Goal: Task Accomplishment & Management: Manage account settings

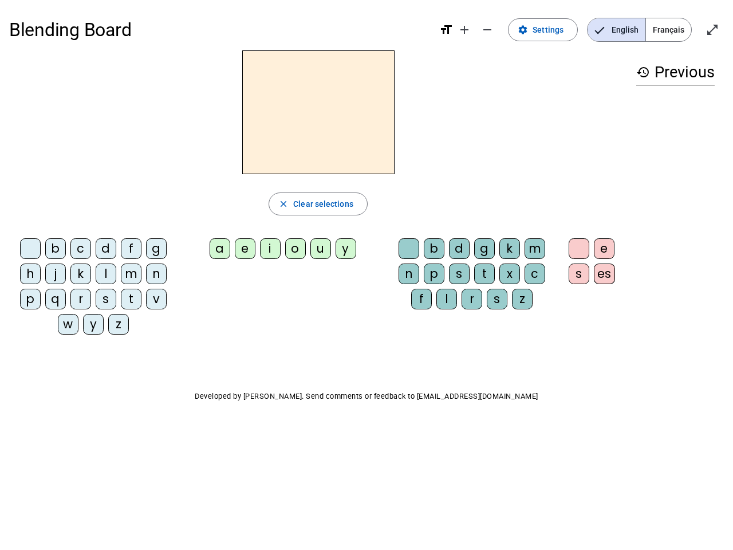
click at [465, 30] on mat-icon "add" at bounding box center [465, 30] width 14 height 14
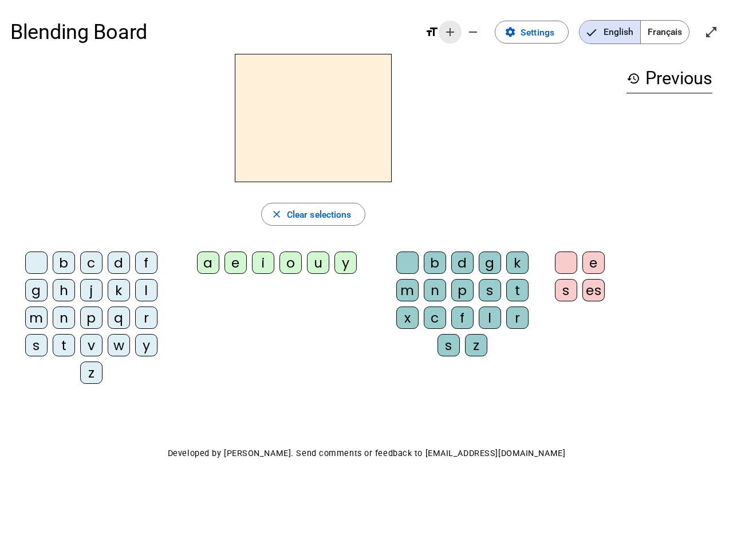
click at [488, 30] on div "Blending Board format_size add remove settings Settings English Français open_i…" at bounding box center [366, 32] width 713 height 44
click at [544, 30] on span "Settings" at bounding box center [538, 32] width 34 height 15
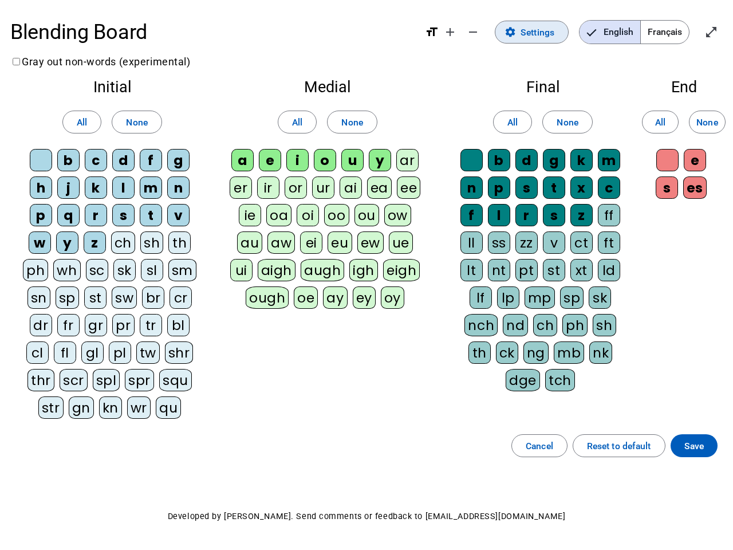
click at [616, 30] on span "English" at bounding box center [610, 32] width 61 height 23
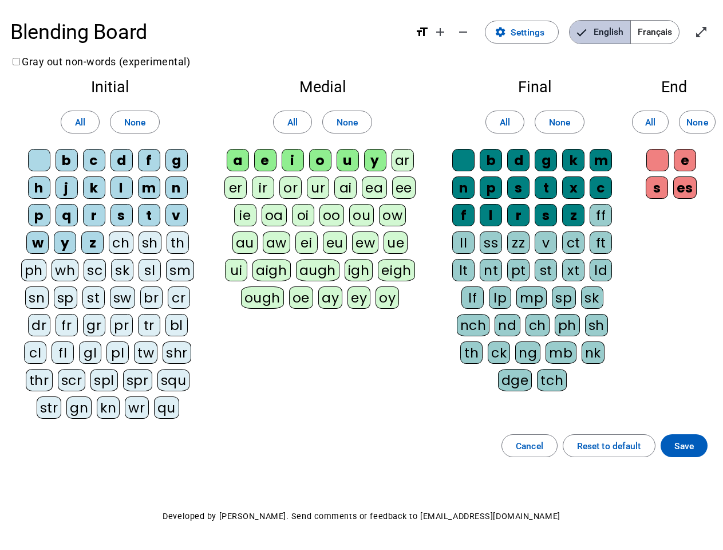
click at [668, 30] on span "Français" at bounding box center [655, 32] width 48 height 23
click at [668, 30] on span "Français" at bounding box center [646, 32] width 65 height 23
click at [713, 30] on span "Enter full screen" at bounding box center [701, 31] width 27 height 27
click at [318, 204] on letter-bubble "oi" at bounding box center [305, 217] width 27 height 27
click at [33, 251] on div "w" at bounding box center [37, 242] width 22 height 22
